Goal: Navigation & Orientation: Understand site structure

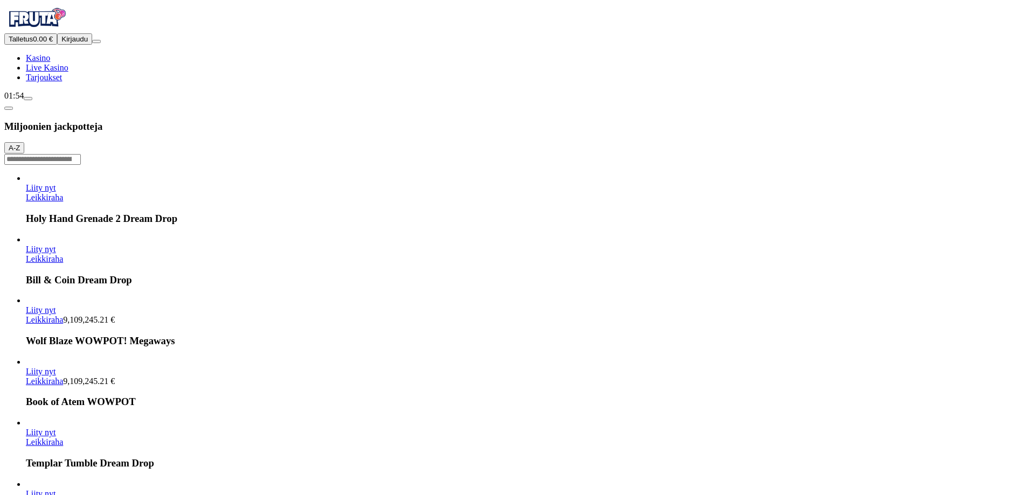
click at [67, 43] on span "Kirjaudu" at bounding box center [74, 39] width 26 height 8
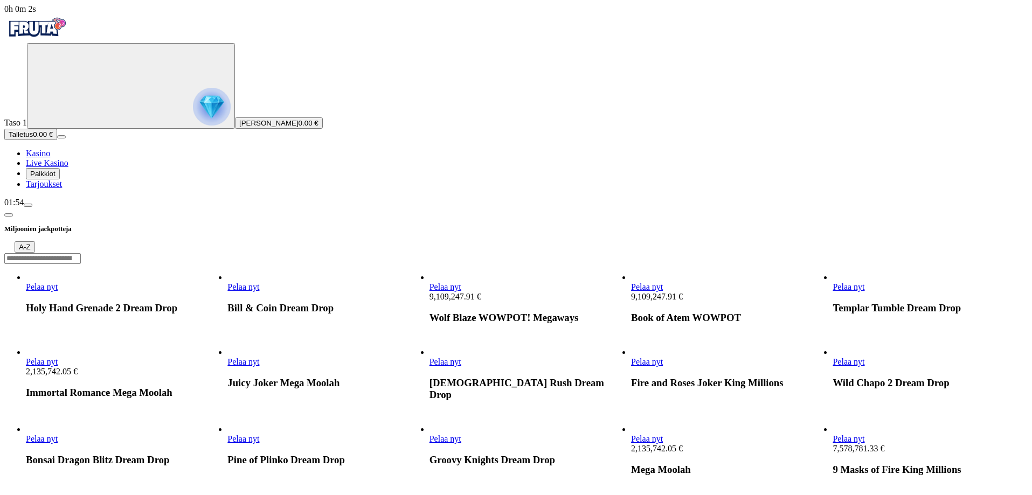
click at [55, 178] on span "Palkkiot" at bounding box center [42, 174] width 25 height 8
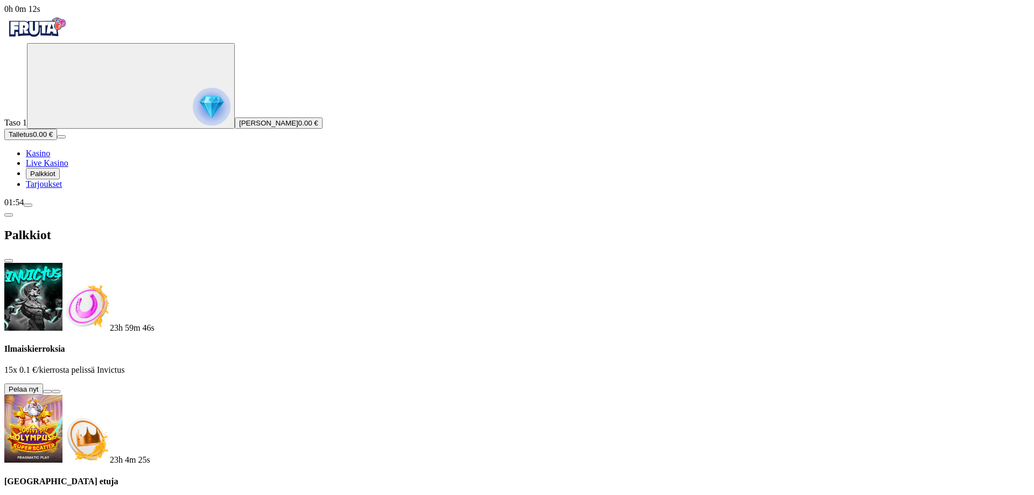
click at [52, 390] on button at bounding box center [47, 391] width 9 height 3
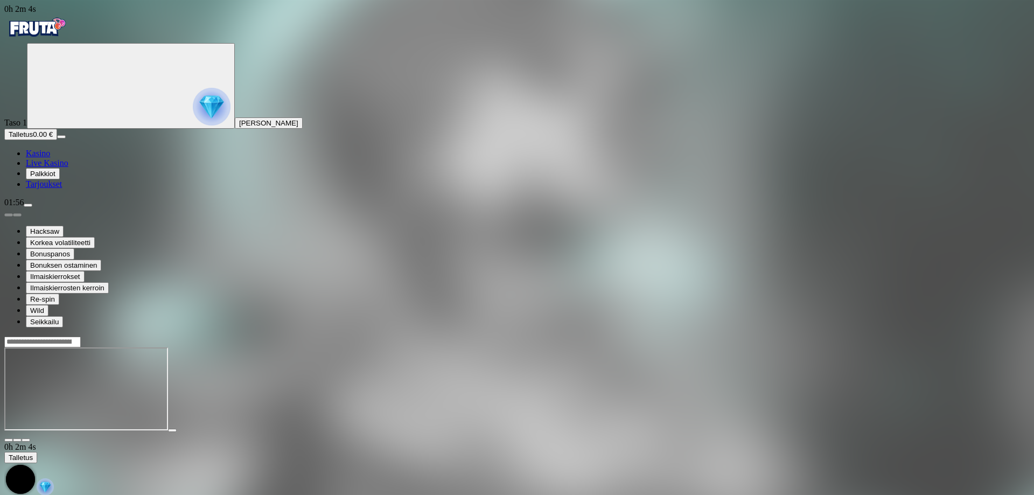
click at [50, 158] on span "Kasino" at bounding box center [38, 153] width 24 height 9
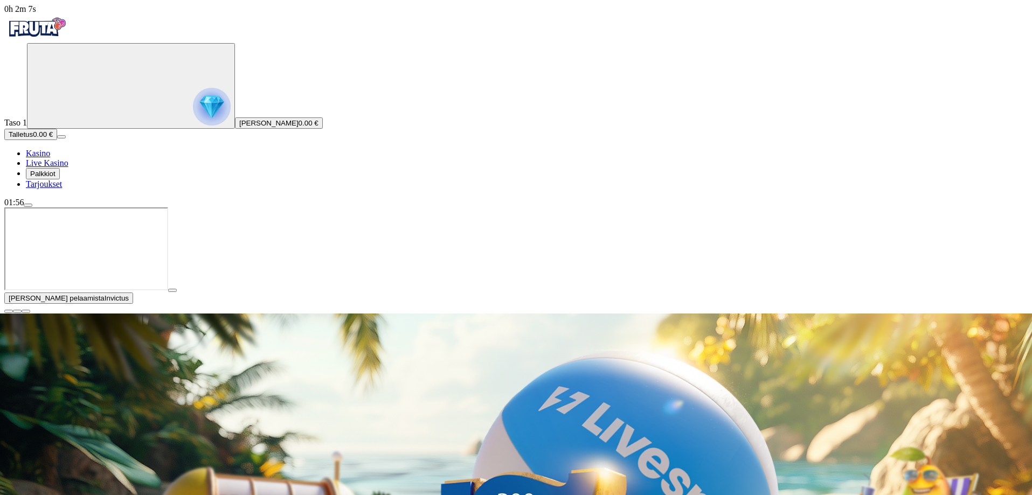
click at [177, 292] on button "button" at bounding box center [172, 290] width 9 height 3
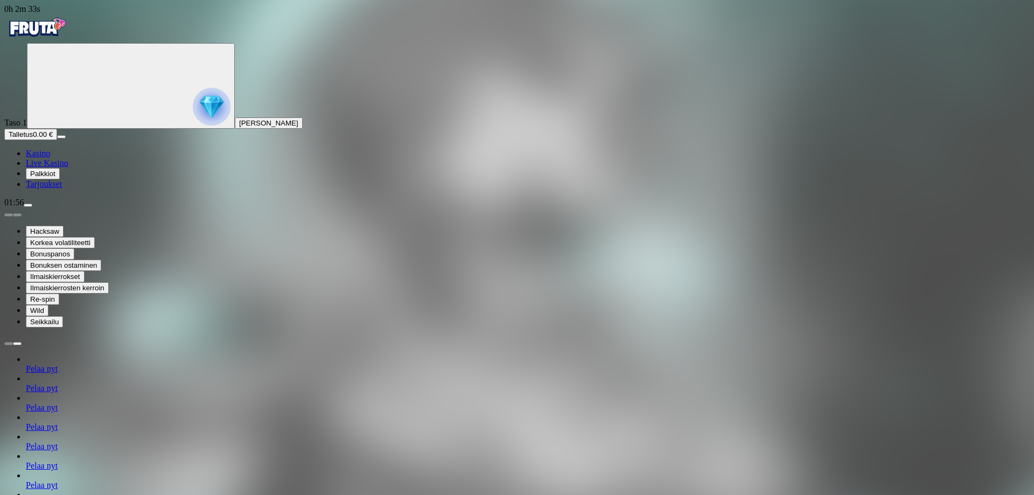
click at [50, 158] on link "Kasino" at bounding box center [38, 153] width 24 height 9
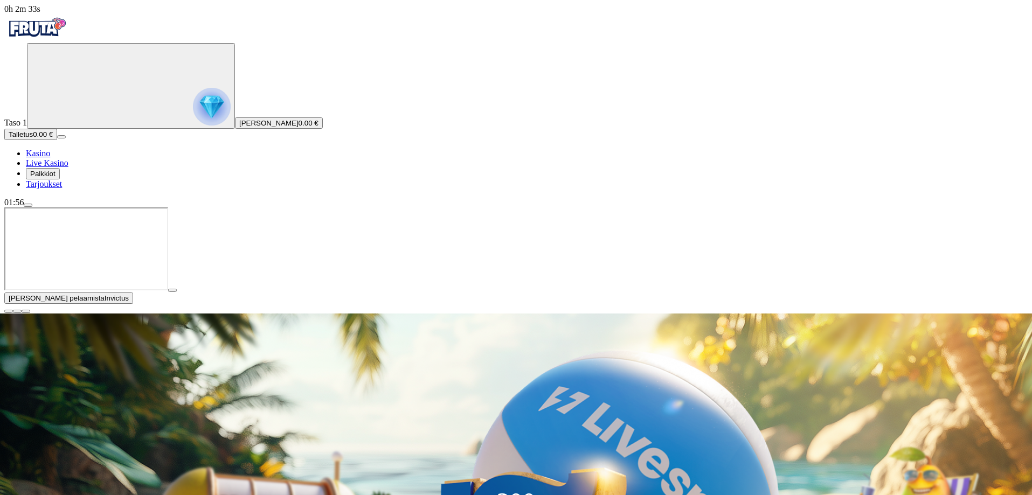
click at [68, 168] on span "Live Kasino" at bounding box center [47, 162] width 43 height 9
click at [9, 311] on span "close icon" at bounding box center [9, 311] width 0 height 0
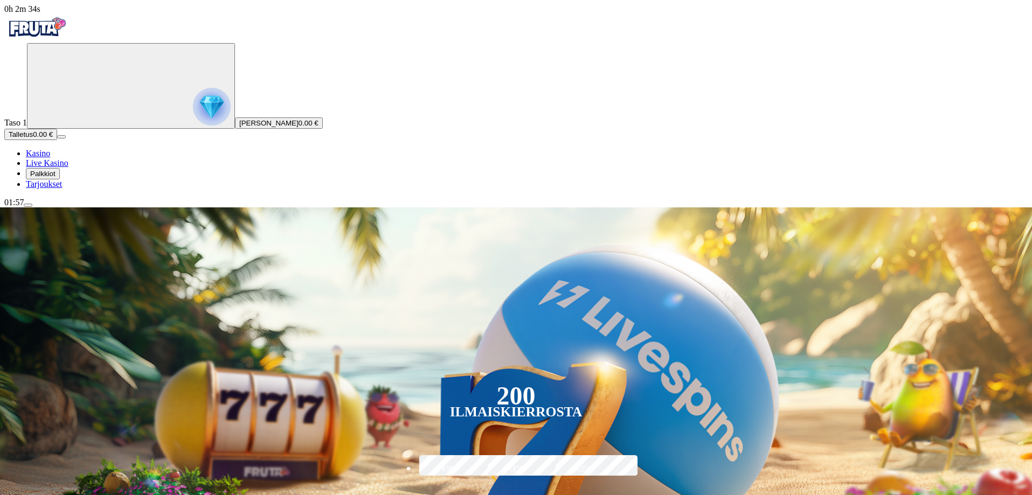
click at [46, 178] on span "Palkkiot" at bounding box center [42, 174] width 25 height 8
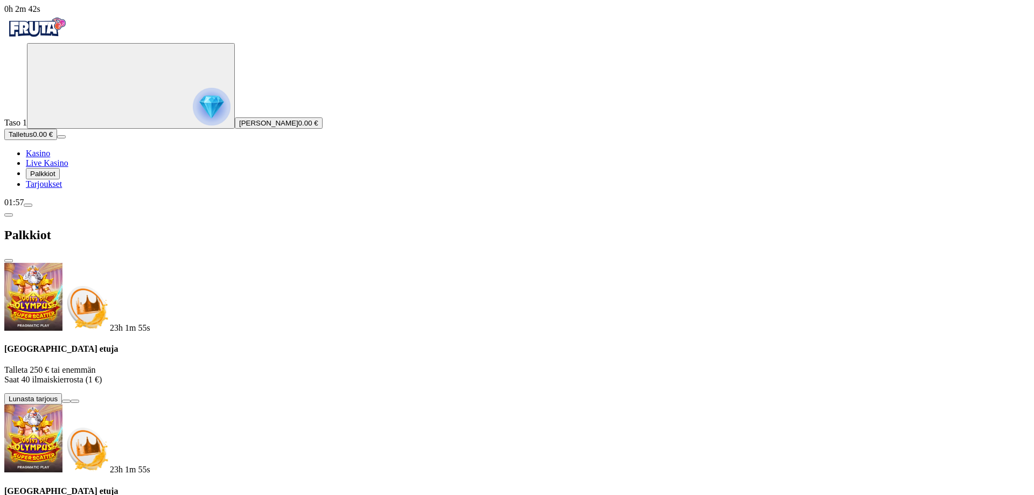
drag, startPoint x: 234, startPoint y: 432, endPoint x: 226, endPoint y: 432, distance: 7.5
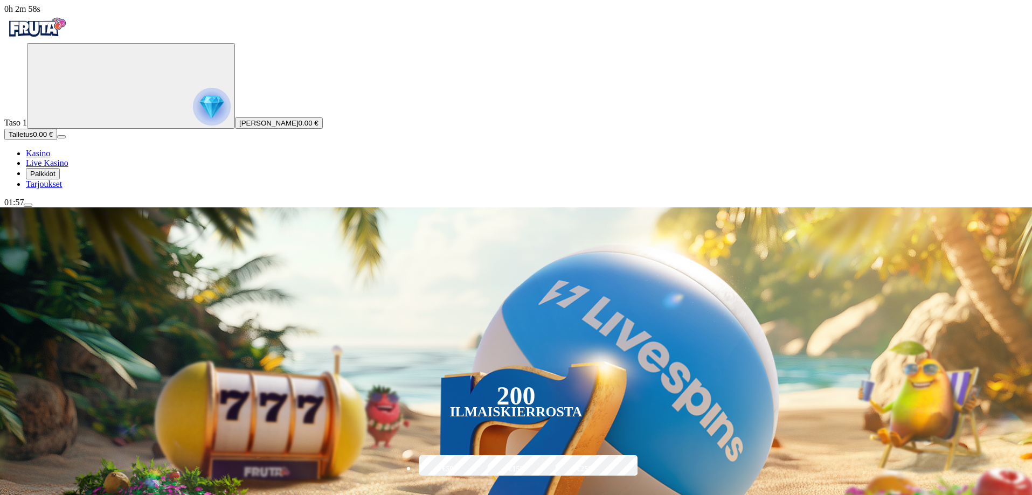
click at [28, 205] on span "menu icon" at bounding box center [28, 205] width 0 height 0
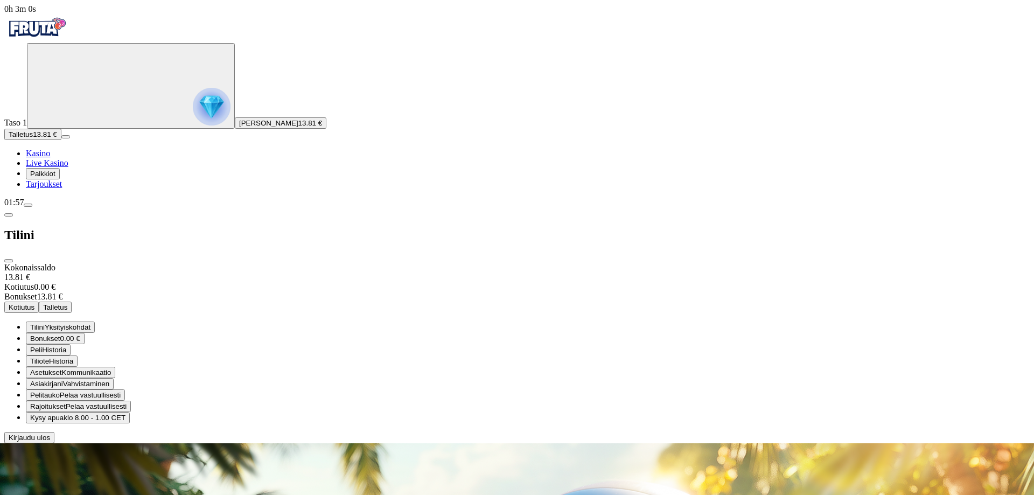
click at [34, 303] on span "Kotiutus" at bounding box center [22, 307] width 26 height 8
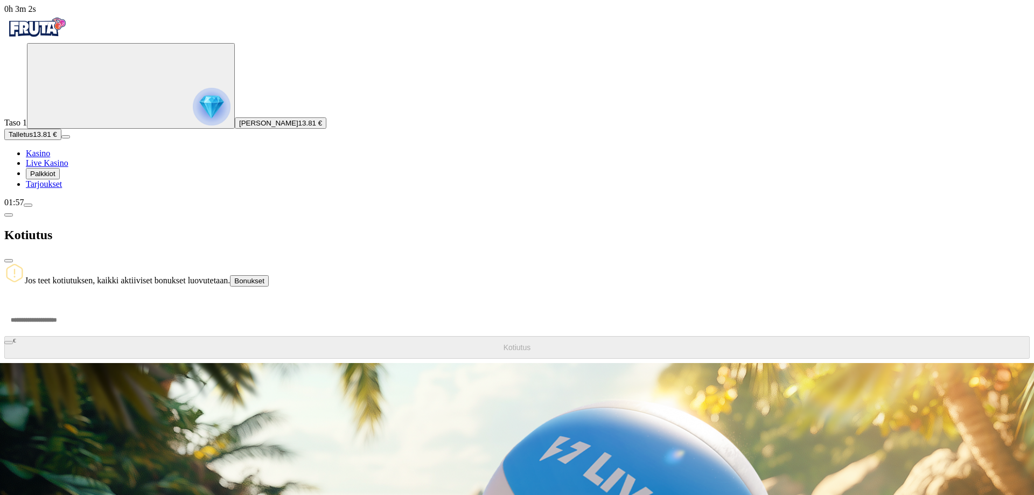
click at [9, 215] on span "chevron-left icon" at bounding box center [9, 215] width 0 height 0
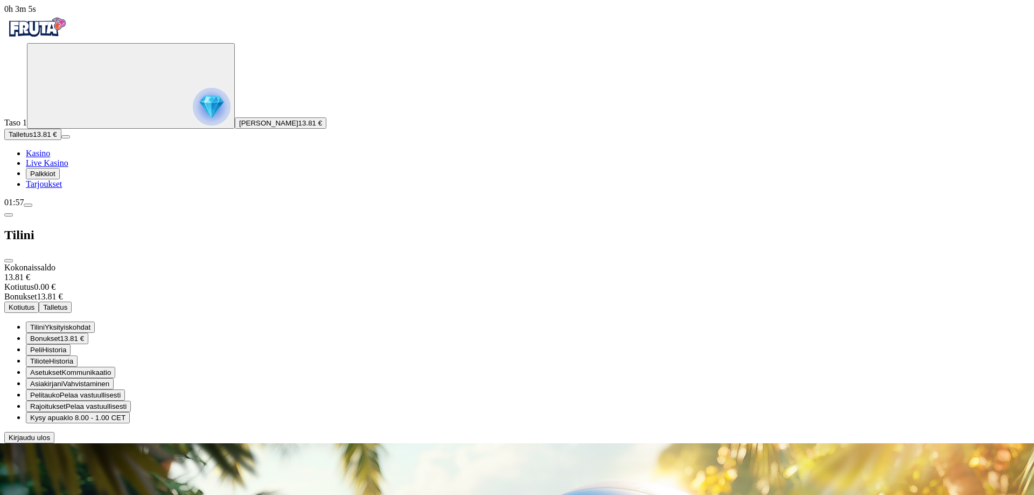
drag, startPoint x: 276, startPoint y: 74, endPoint x: 314, endPoint y: 78, distance: 37.4
click at [314, 263] on div "Kokonaissaldo 13.81 € Kotiutus 0.00 € Bonukset 13.81 € Kotiutus [PERSON_NAME] Y…" at bounding box center [517, 353] width 1026 height 180
click at [60, 335] on span "Bonukset" at bounding box center [45, 339] width 30 height 8
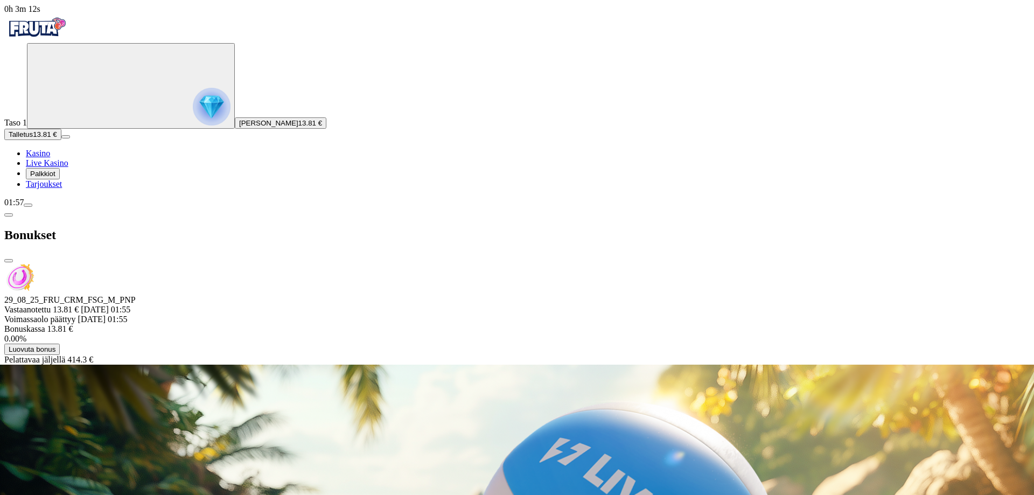
drag, startPoint x: 310, startPoint y: 15, endPoint x: 141, endPoint y: 41, distance: 171.7
click at [169, 207] on div "Bonukset 29_08_25_FRU_CRM_FSG_M_PNP Vastaanotettu 13.81 € [DATE] 01:55 Voimassa…" at bounding box center [517, 285] width 1026 height 157
click at [9, 215] on span "chevron-left icon" at bounding box center [9, 215] width 0 height 0
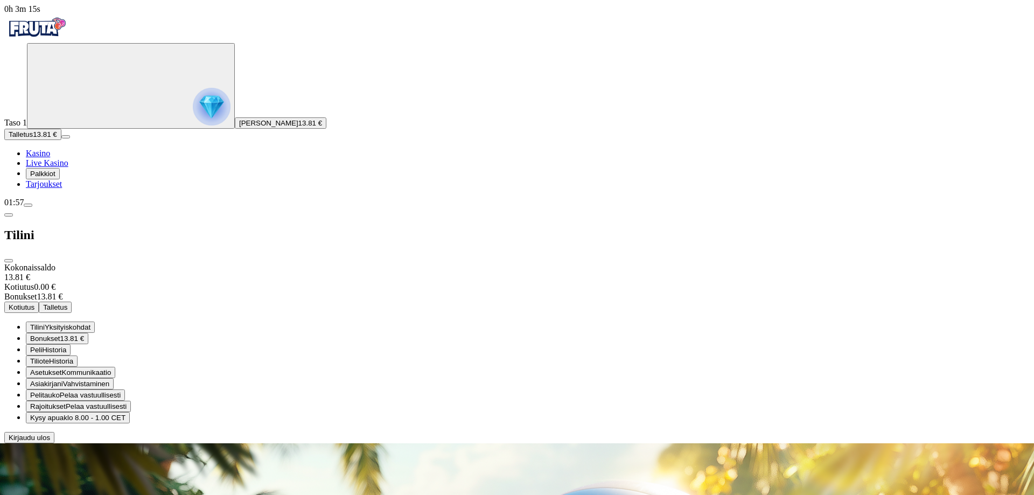
click at [9, 261] on span "close icon" at bounding box center [9, 261] width 0 height 0
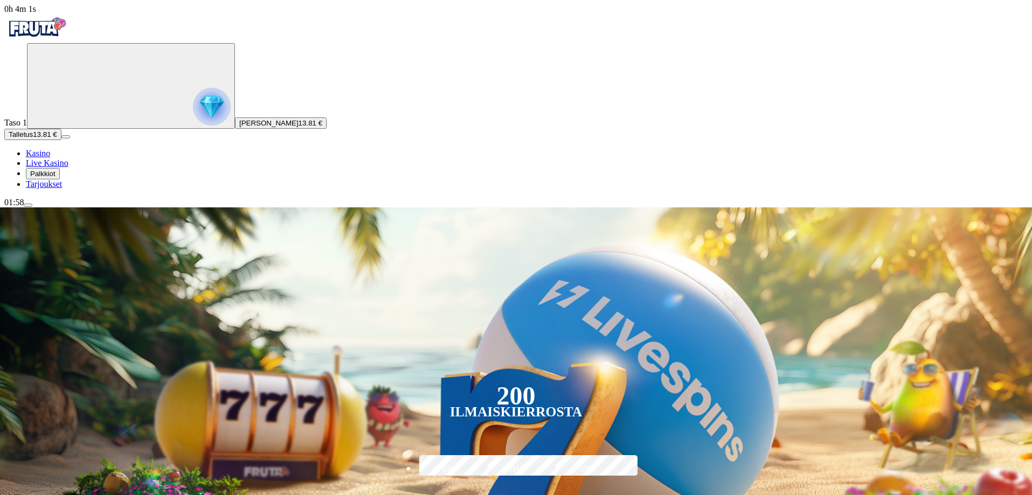
click at [56, 189] on span "Tarjoukset" at bounding box center [44, 183] width 36 height 9
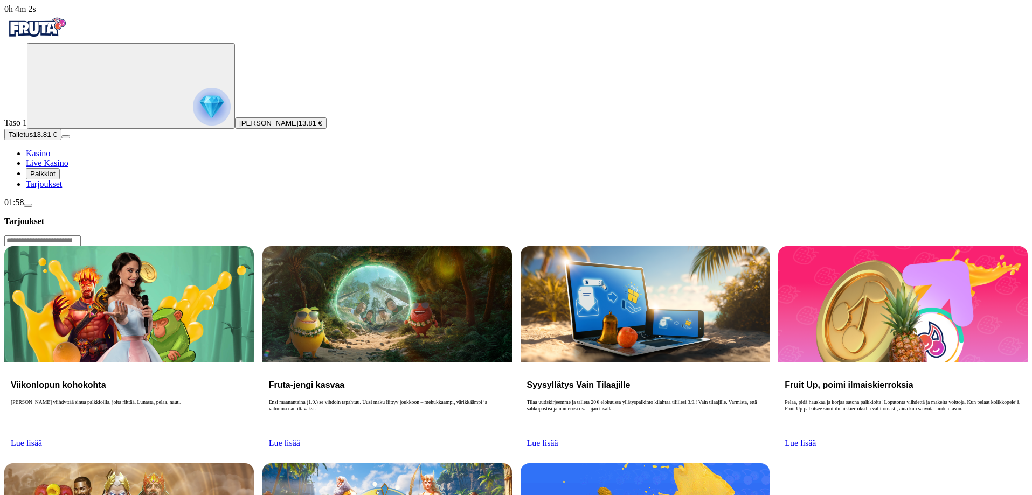
click at [54, 179] on button "Palkkiot" at bounding box center [43, 173] width 34 height 11
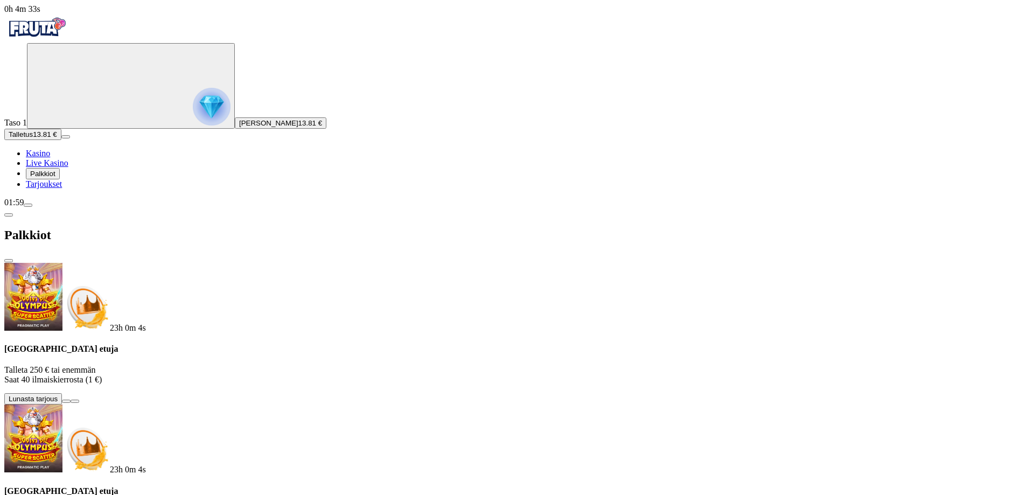
click at [75, 401] on span "info icon" at bounding box center [75, 401] width 0 height 0
